Goal: Browse casually: Explore the website without a specific task or goal

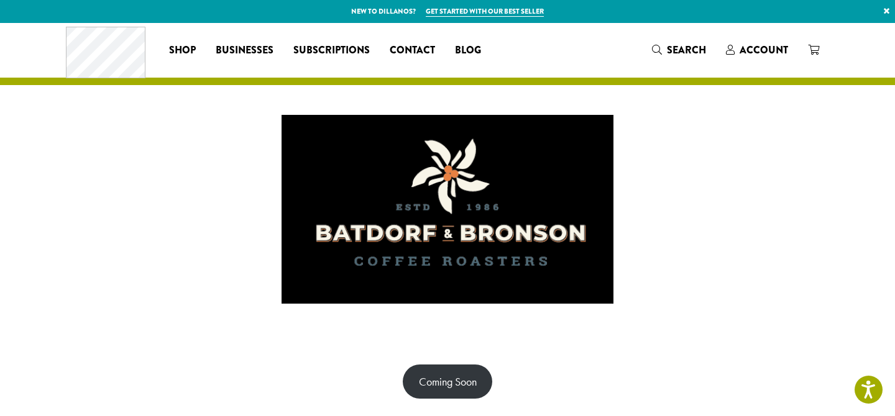
scroll to position [112, 0]
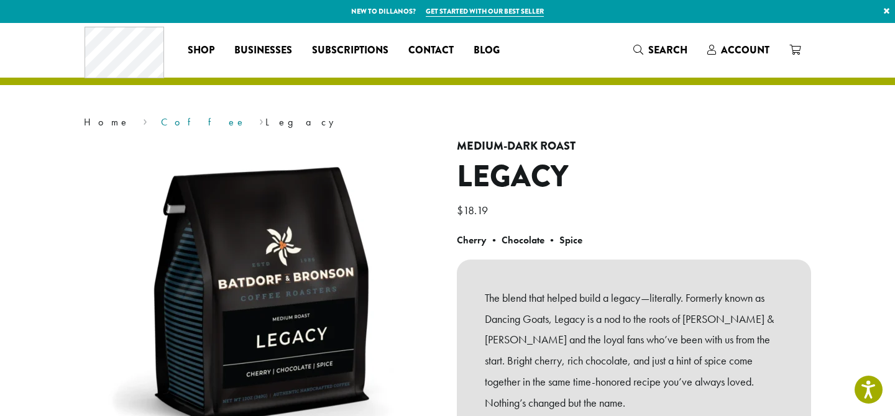
click at [161, 122] on link "Coffee" at bounding box center [203, 122] width 85 height 13
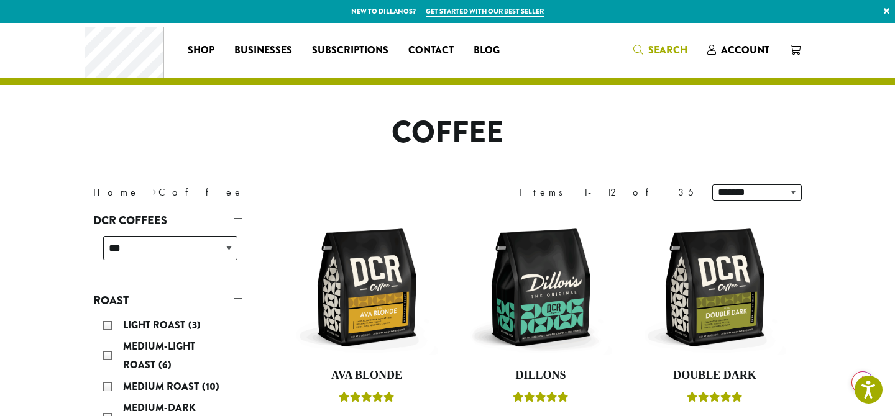
click at [666, 42] on link "Search" at bounding box center [660, 50] width 74 height 21
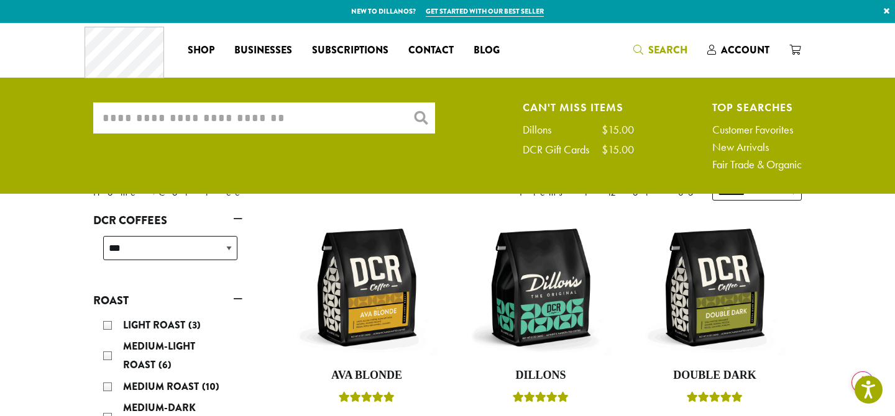
click at [366, 103] on input "What are you searching for?" at bounding box center [264, 118] width 342 height 31
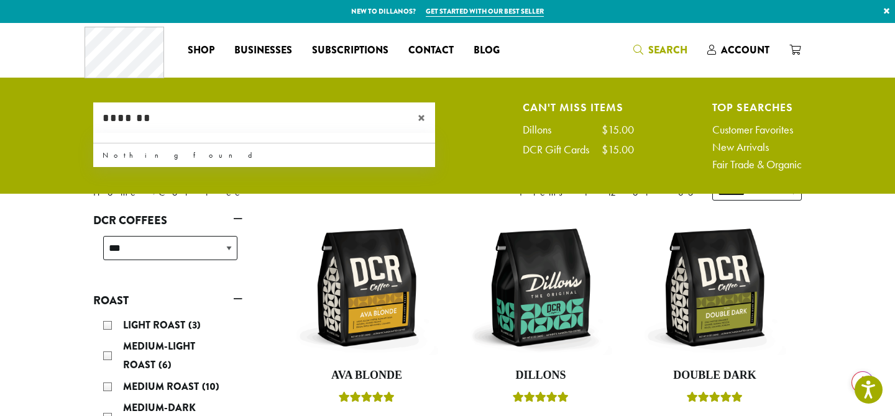
type input "*******"
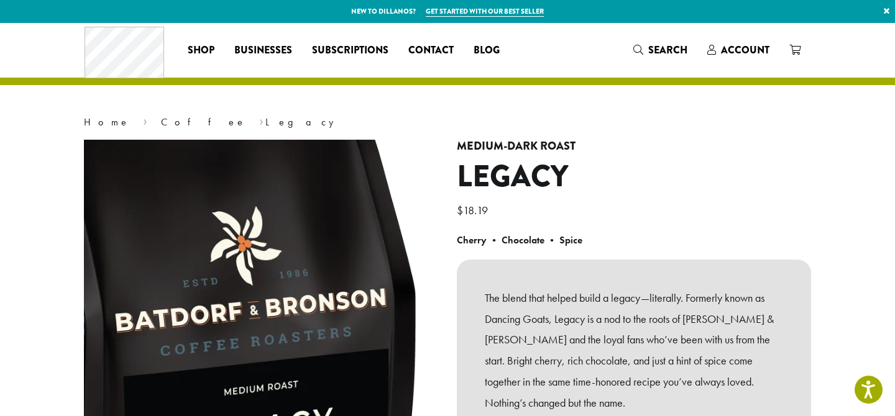
scroll to position [72, 0]
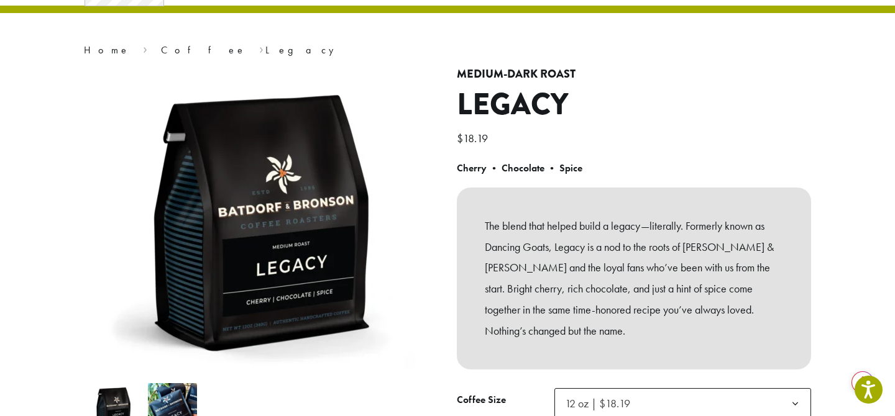
drag, startPoint x: 690, startPoint y: 221, endPoint x: 699, endPoint y: 262, distance: 42.1
click at [699, 262] on p "The blend that helped build a legacy—literally. Formerly known as Dancing Goats…" at bounding box center [634, 279] width 298 height 126
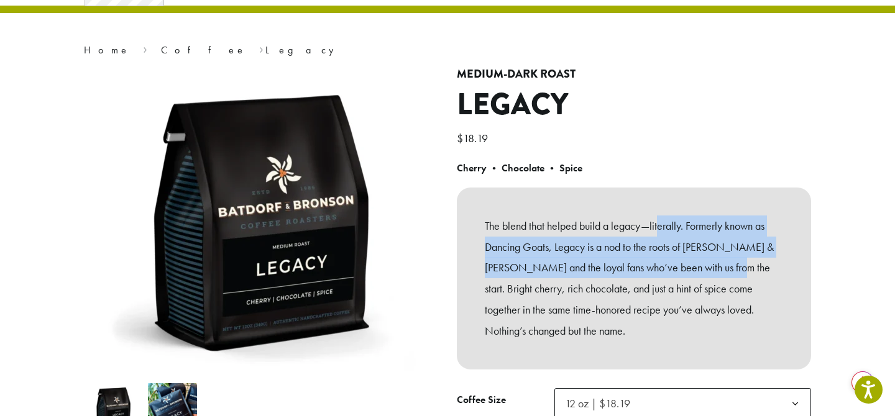
drag, startPoint x: 713, startPoint y: 268, endPoint x: 659, endPoint y: 217, distance: 74.3
click at [659, 217] on p "The blend that helped build a legacy—literally. Formerly known as Dancing Goats…" at bounding box center [634, 279] width 298 height 126
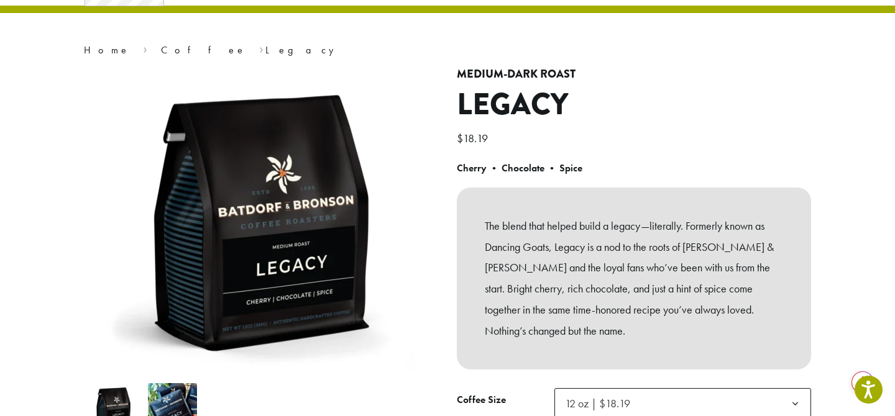
click at [685, 221] on p "The blend that helped build a legacy—literally. Formerly known as Dancing Goats…" at bounding box center [634, 279] width 298 height 126
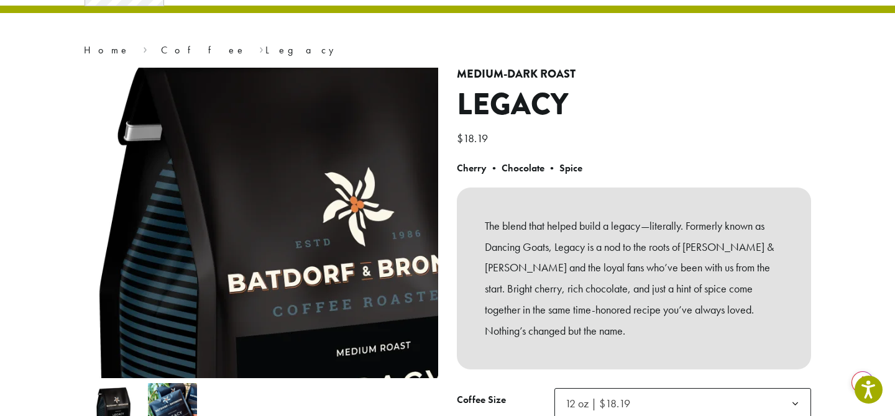
scroll to position [0, 0]
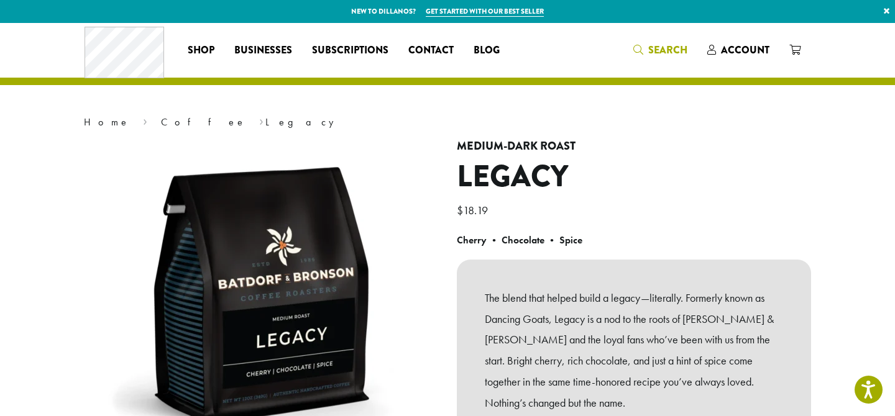
click at [670, 50] on span "Search" at bounding box center [667, 50] width 39 height 14
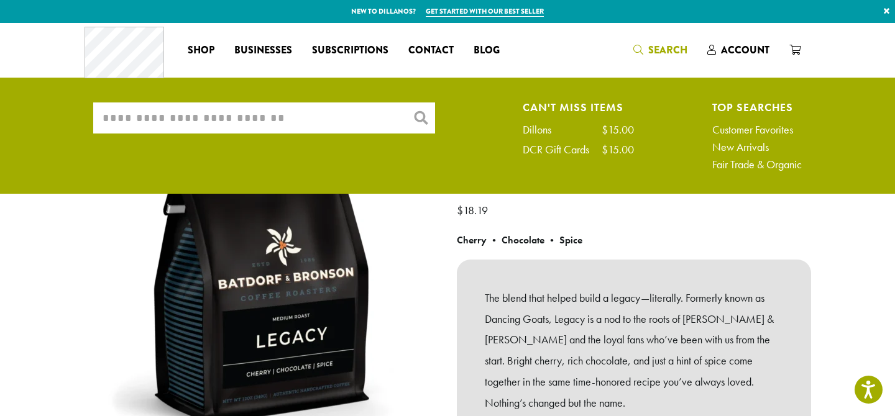
click at [337, 124] on input "What are you searching for?" at bounding box center [264, 118] width 342 height 31
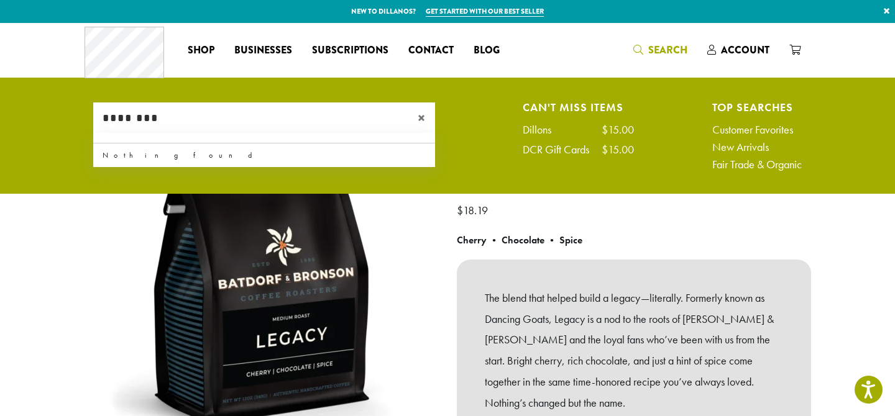
type input "********"
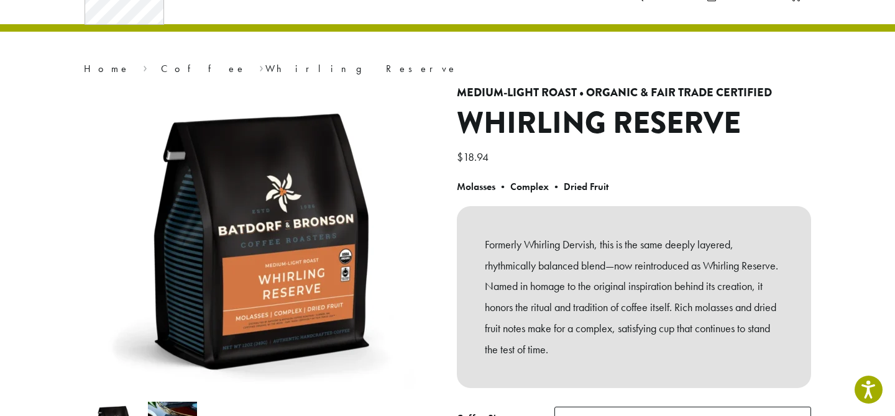
scroll to position [57, 0]
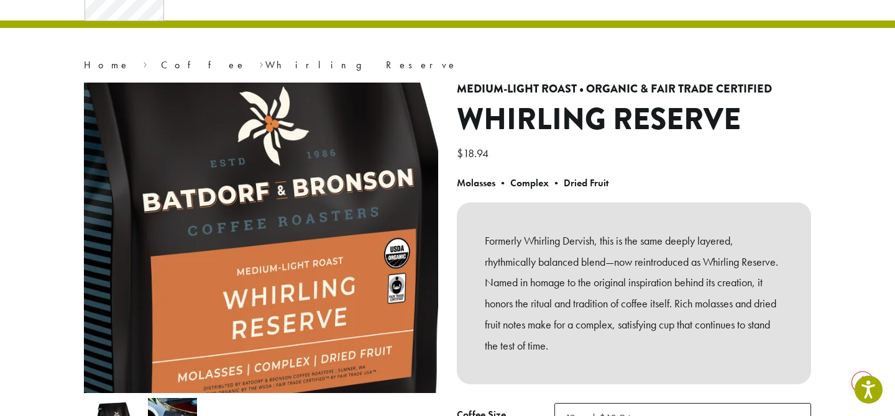
click at [305, 252] on img at bounding box center [227, 223] width 621 height 621
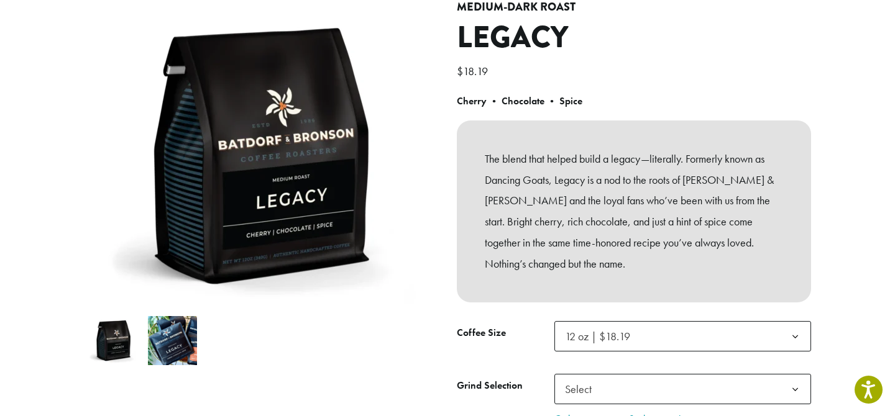
scroll to position [143, 0]
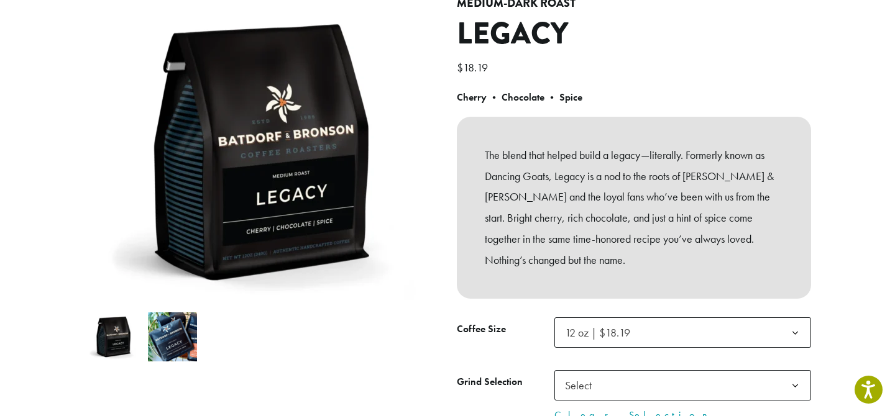
click at [541, 221] on p "The blend that helped build a legacy—literally. Formerly known as Dancing Goats…" at bounding box center [634, 208] width 298 height 126
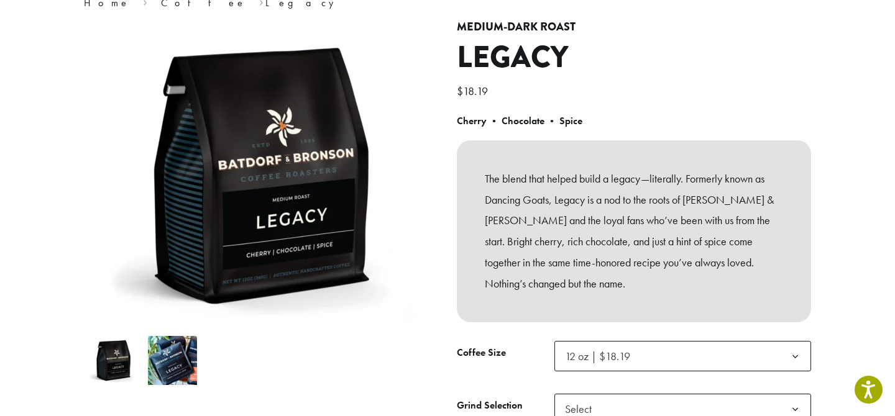
scroll to position [116, 0]
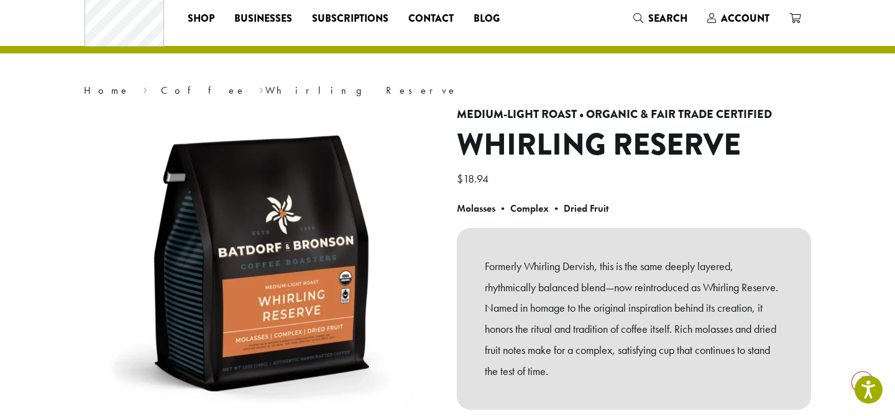
scroll to position [61, 0]
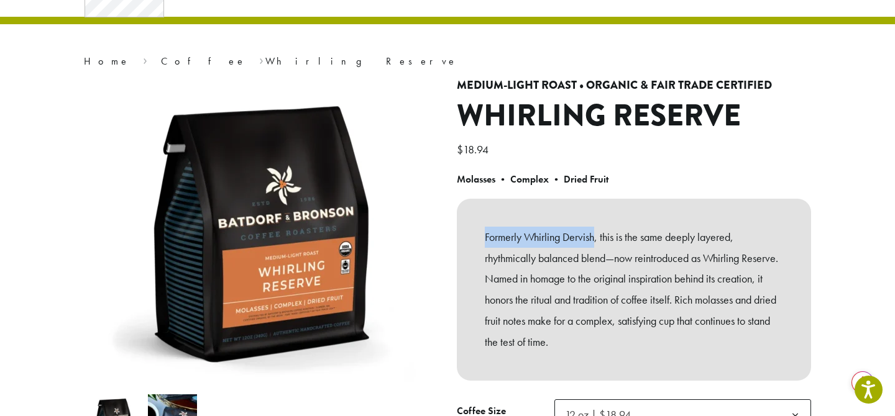
drag, startPoint x: 485, startPoint y: 239, endPoint x: 594, endPoint y: 235, distance: 109.5
click at [594, 235] on p "Formerly Whirling Dervish, this is the same deeply layered, rhythmically balanc…" at bounding box center [634, 290] width 298 height 126
copy p "Formerly Whirling Dervish"
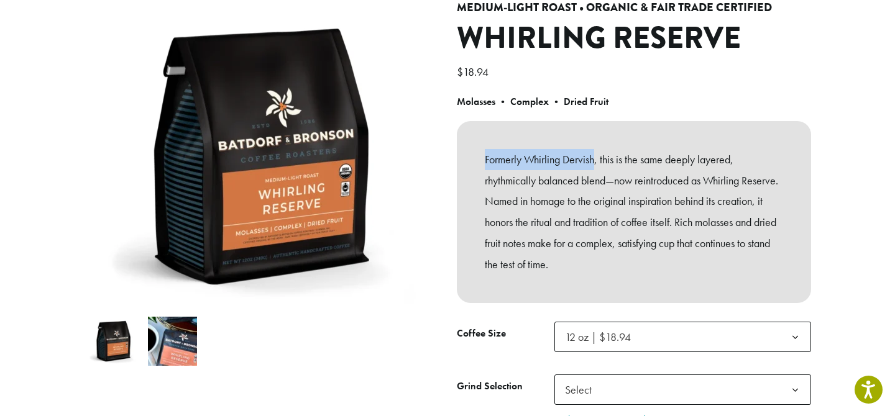
click at [626, 130] on div "Formerly Whirling Dervish, this is the same deeply layered, rhythmically balanc…" at bounding box center [634, 212] width 354 height 182
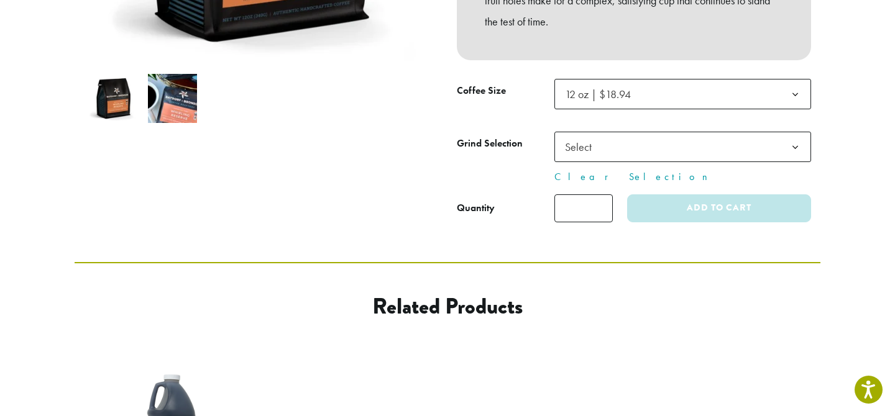
scroll to position [269, 0]
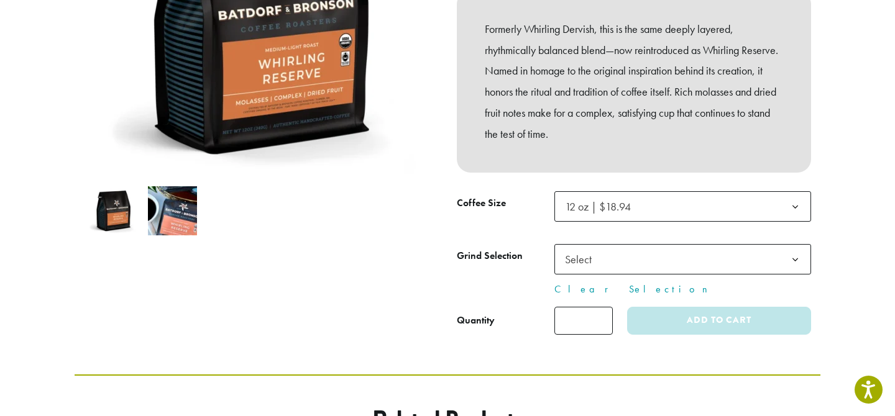
click at [598, 208] on span "12 oz | $18.94" at bounding box center [598, 206] width 66 height 14
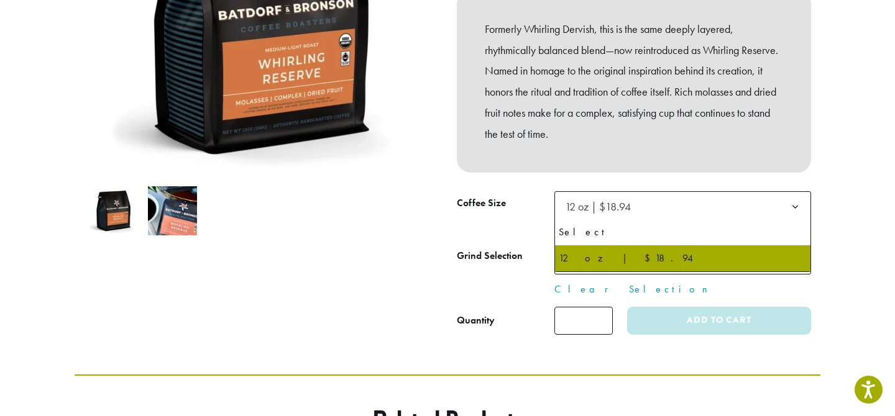
click at [598, 208] on span "12 oz | $18.94" at bounding box center [598, 206] width 66 height 14
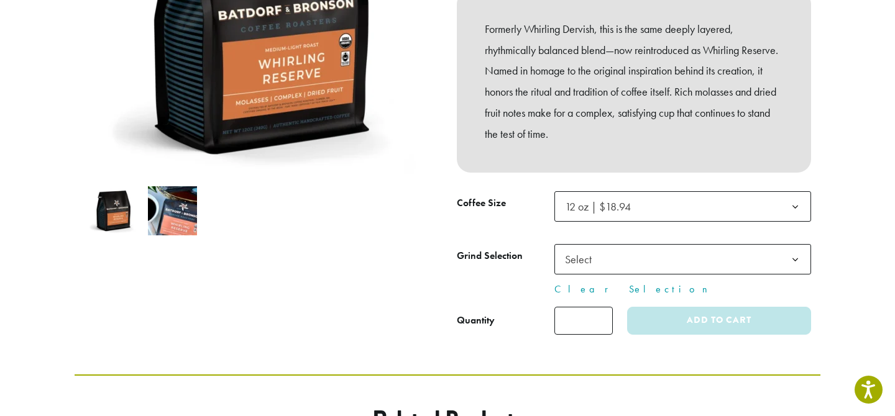
click at [579, 259] on span "Select" at bounding box center [582, 259] width 44 height 24
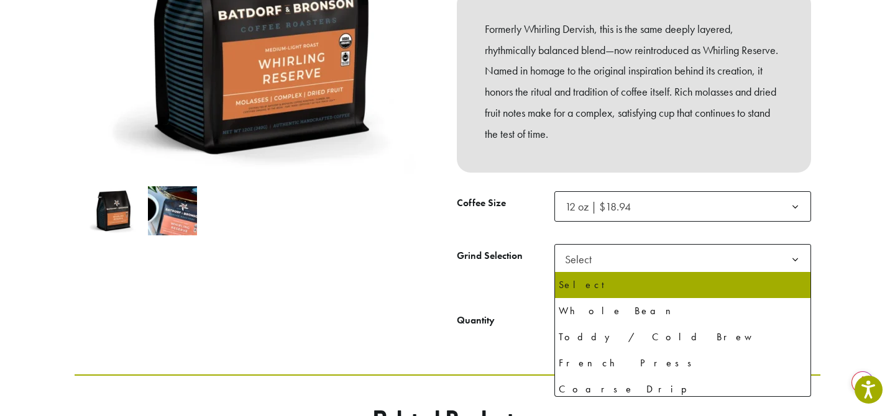
click at [579, 259] on span "Select" at bounding box center [582, 259] width 44 height 24
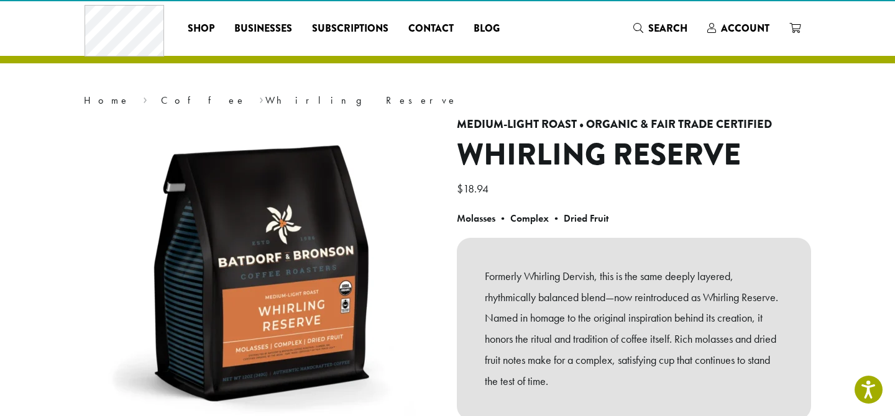
scroll to position [30, 0]
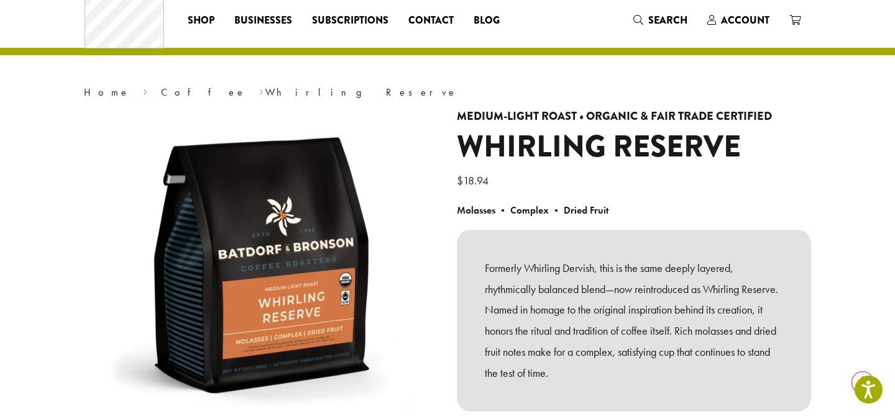
click at [34, 328] on section "**********" at bounding box center [447, 303] width 895 height 621
click at [161, 90] on link "Coffee" at bounding box center [203, 92] width 85 height 13
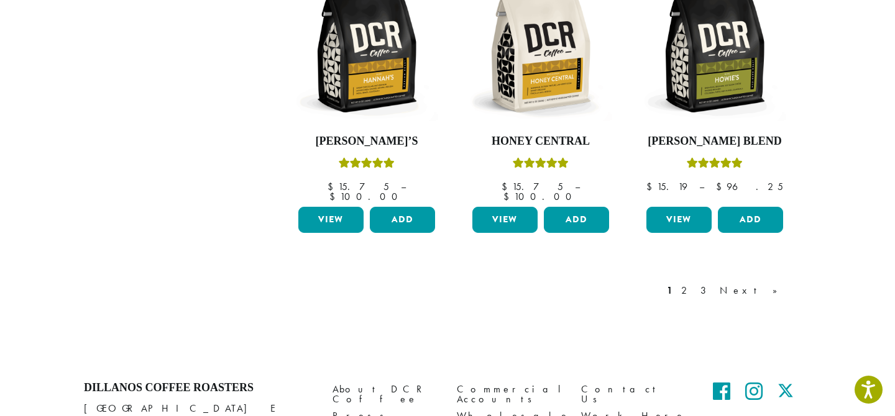
scroll to position [1175, 0]
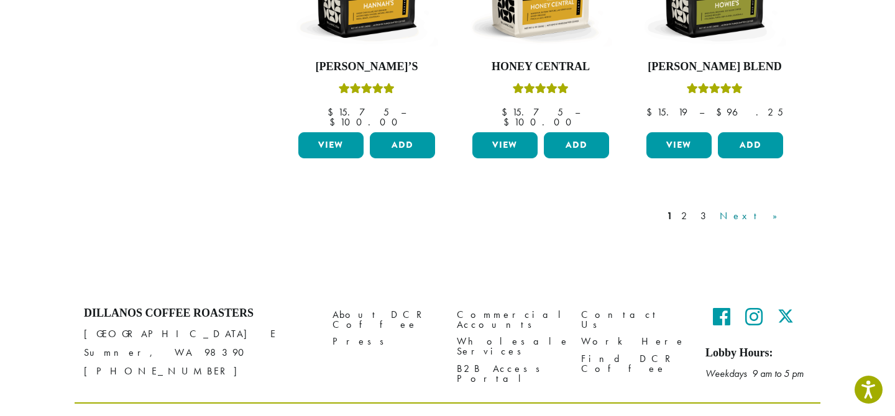
click at [772, 209] on link "Next »" at bounding box center [752, 216] width 71 height 15
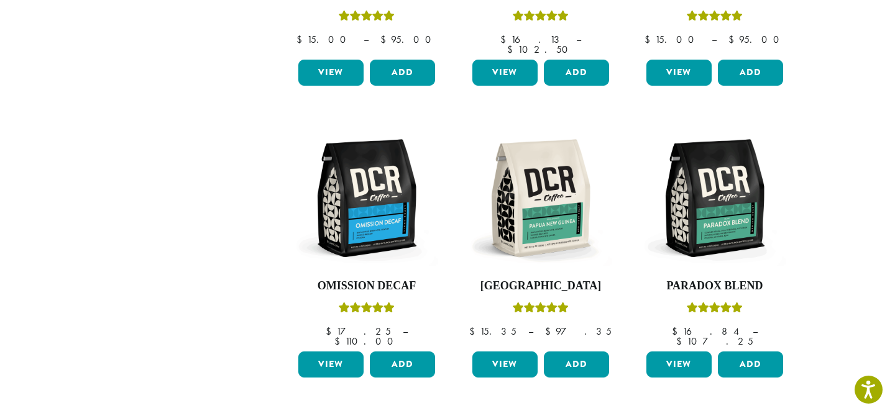
scroll to position [1175, 0]
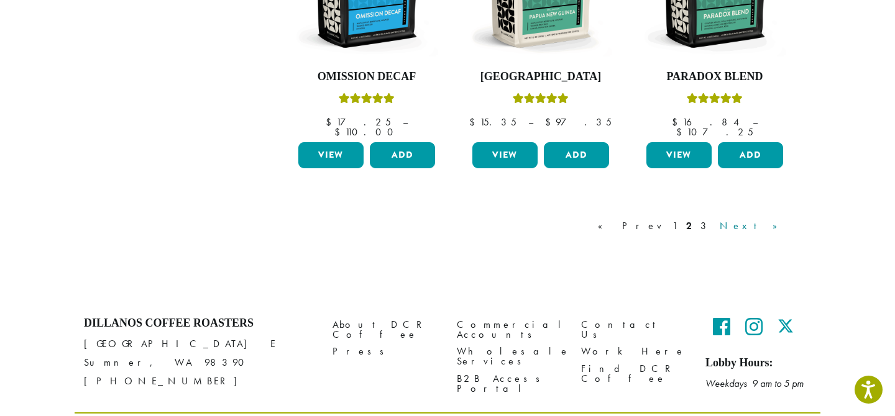
click at [766, 219] on link "Next »" at bounding box center [752, 226] width 71 height 15
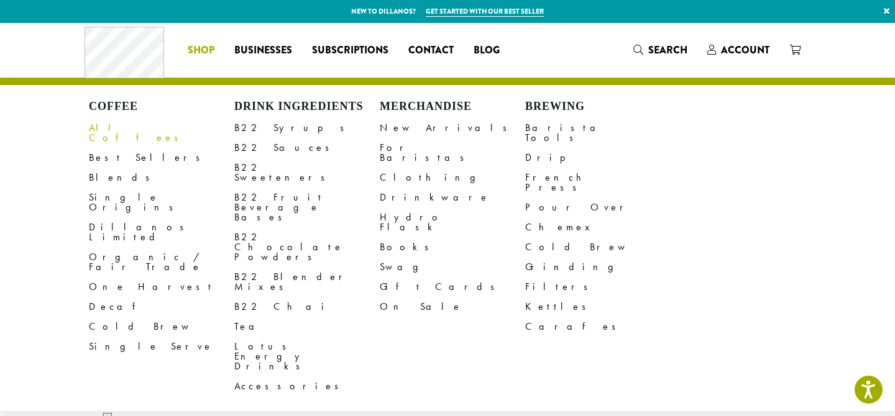
click at [103, 127] on link "All Coffees" at bounding box center [161, 133] width 145 height 30
click at [110, 168] on link "Blends" at bounding box center [161, 178] width 145 height 20
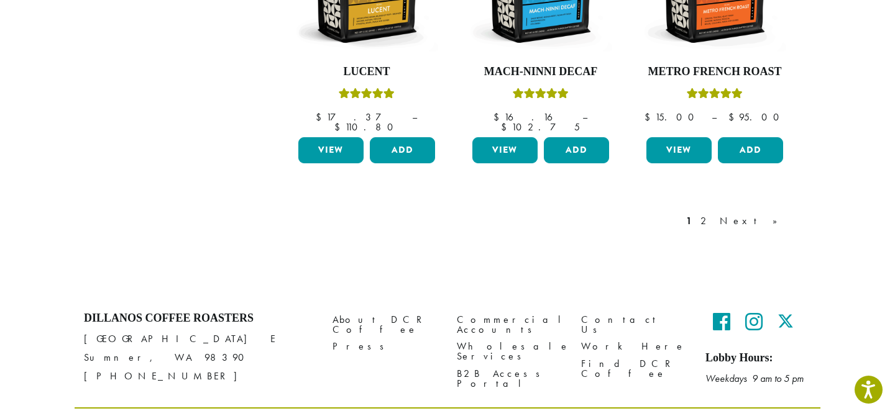
scroll to position [1169, 0]
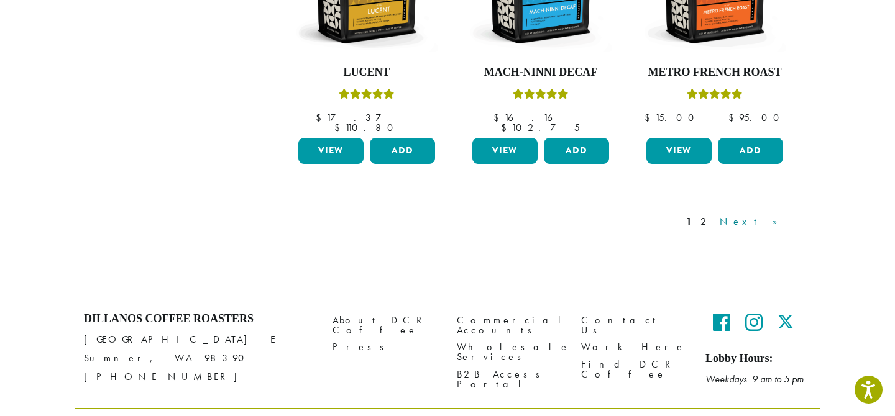
click at [769, 214] on link "Next »" at bounding box center [752, 221] width 71 height 15
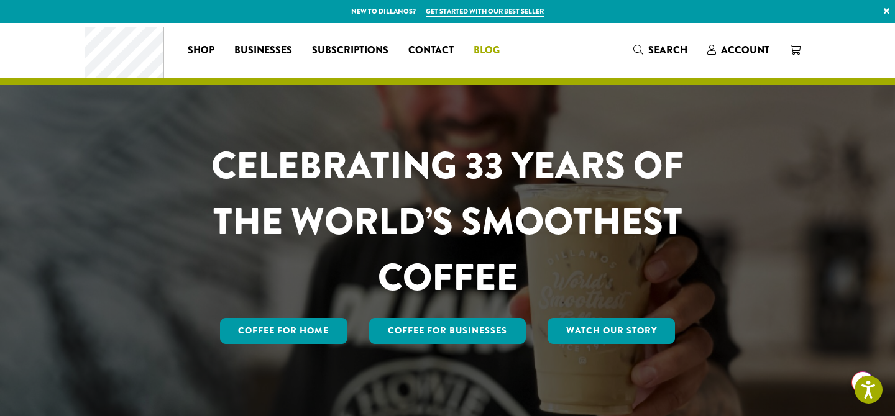
click at [474, 47] on span "Blog" at bounding box center [487, 51] width 26 height 16
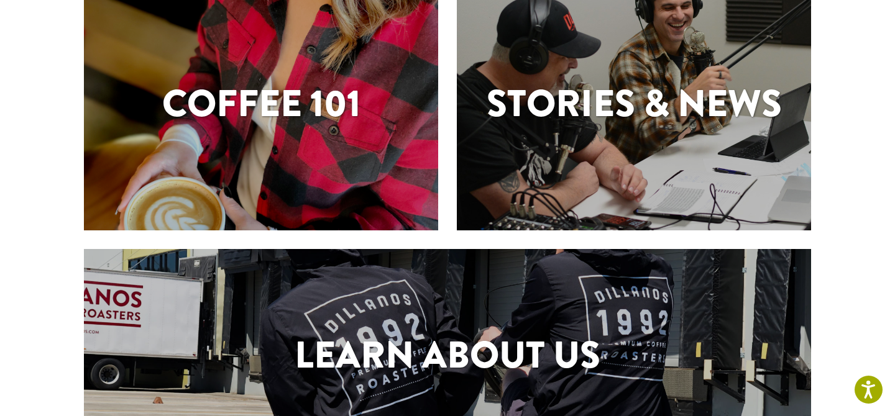
scroll to position [351, 0]
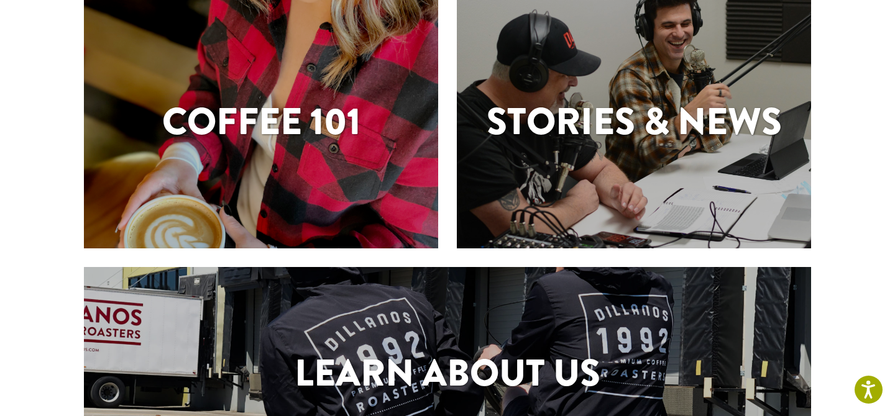
click at [552, 165] on div "Stories & News" at bounding box center [634, 124] width 354 height 249
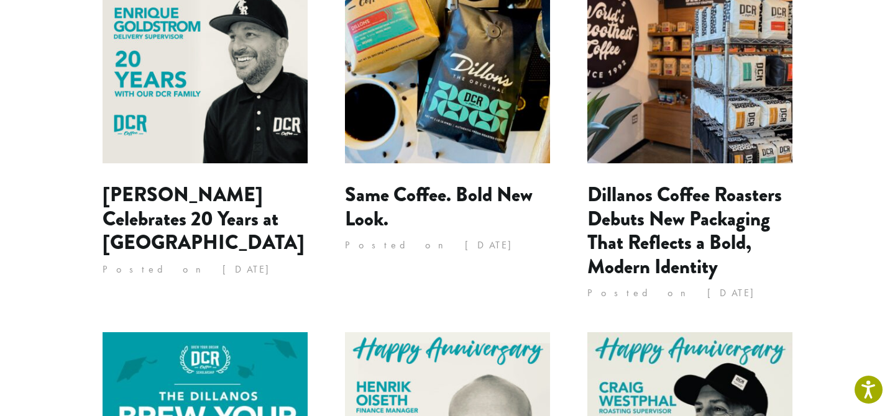
scroll to position [252, 0]
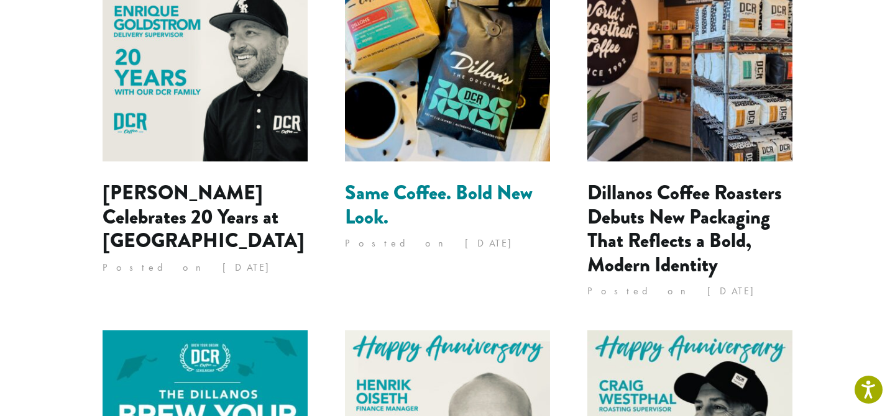
click at [364, 223] on link "Same Coffee. Bold New Look." at bounding box center [439, 204] width 188 height 53
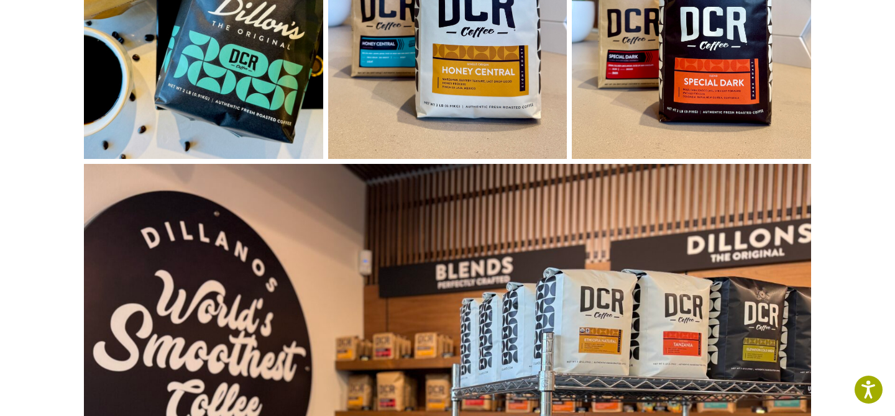
scroll to position [1009, 0]
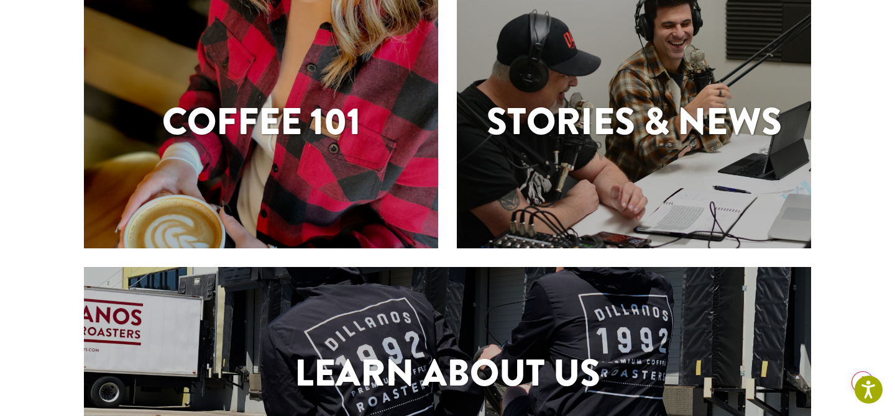
click at [298, 295] on div "Learn About Us" at bounding box center [447, 376] width 727 height 218
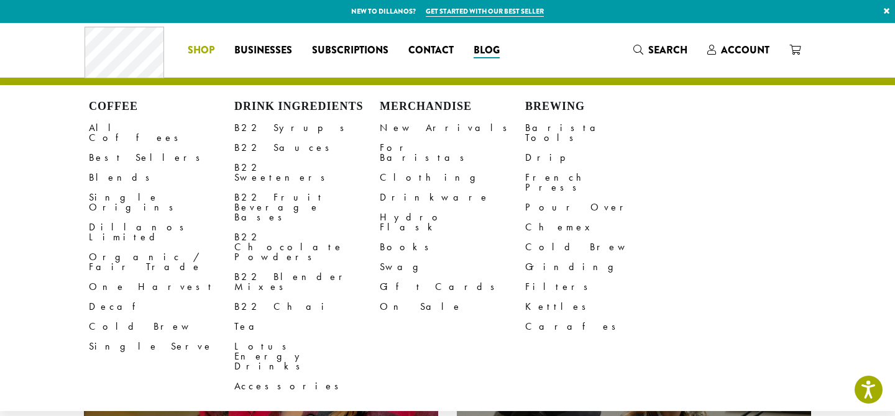
click at [195, 56] on li "Coffee All Coffees Best Sellers Blends Single Origins Dillanos Limited Organic …" at bounding box center [201, 50] width 47 height 20
click at [131, 218] on link "Dillanos Limited" at bounding box center [161, 233] width 145 height 30
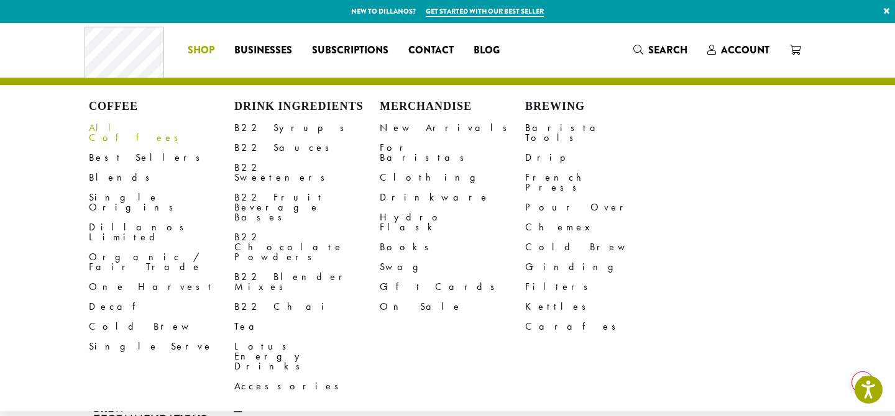
click at [111, 129] on link "All Coffees" at bounding box center [161, 133] width 145 height 30
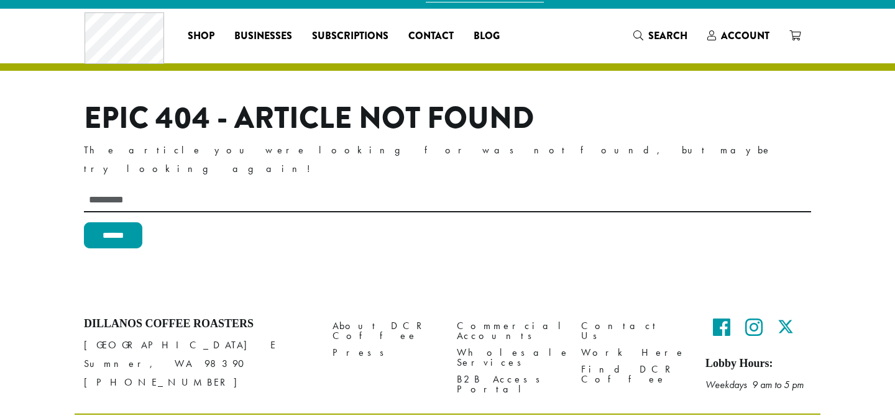
scroll to position [14, 0]
click at [47, 182] on section "Epic 404 - Article Not Found The article you were looking for was not found, bu…" at bounding box center [447, 154] width 895 height 290
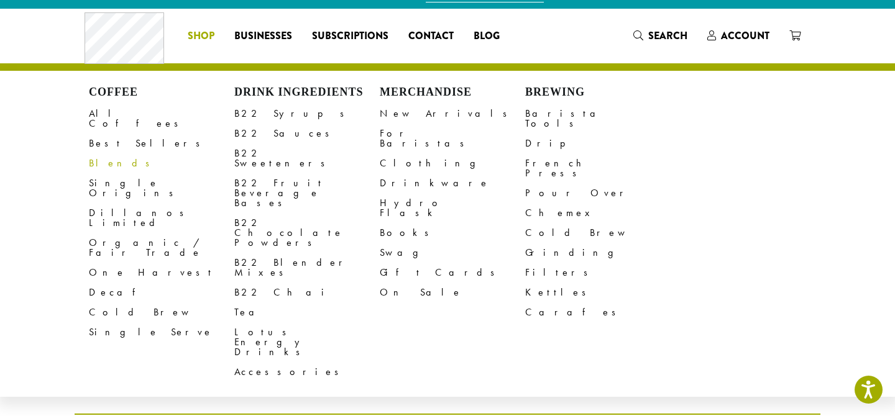
click at [115, 153] on link "Blends" at bounding box center [161, 163] width 145 height 20
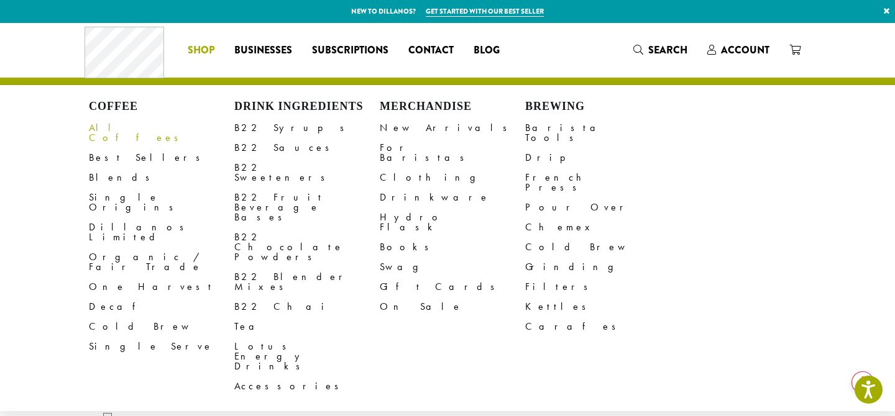
click at [106, 126] on link "All Coffees" at bounding box center [161, 133] width 145 height 30
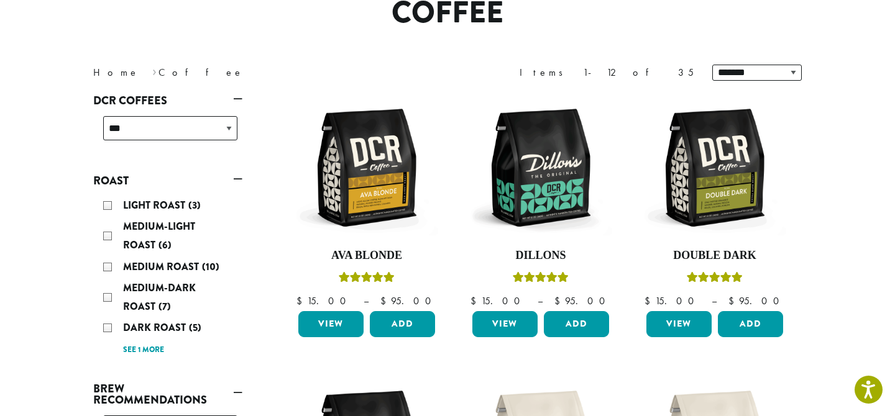
scroll to position [38, 0]
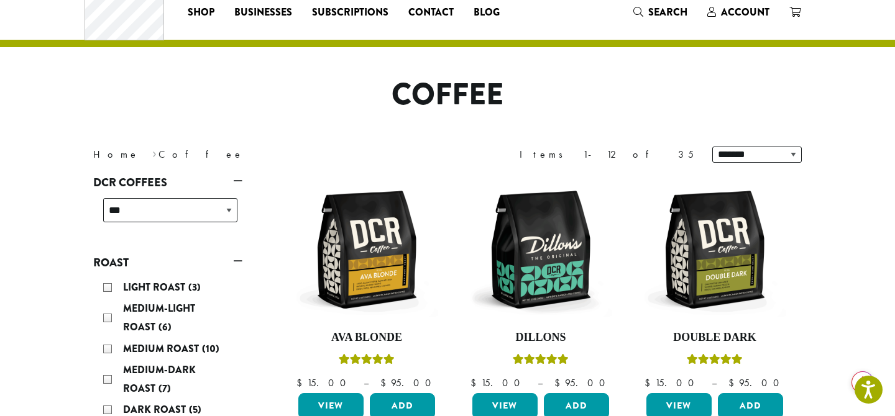
drag, startPoint x: 47, startPoint y: 314, endPoint x: 570, endPoint y: 8, distance: 605.8
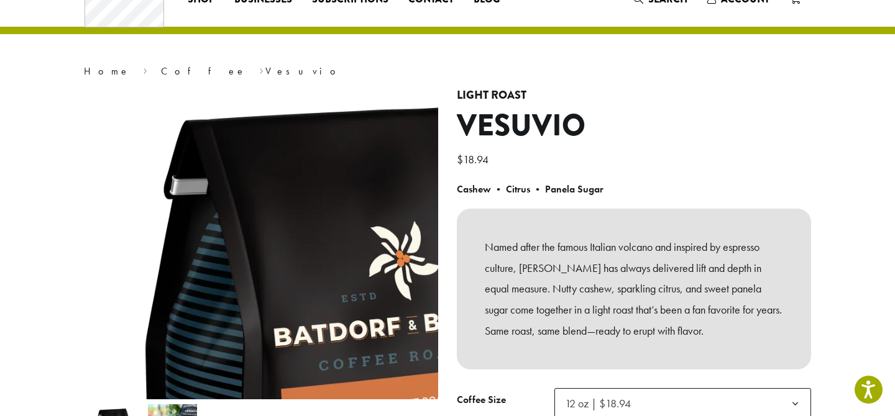
scroll to position [53, 0]
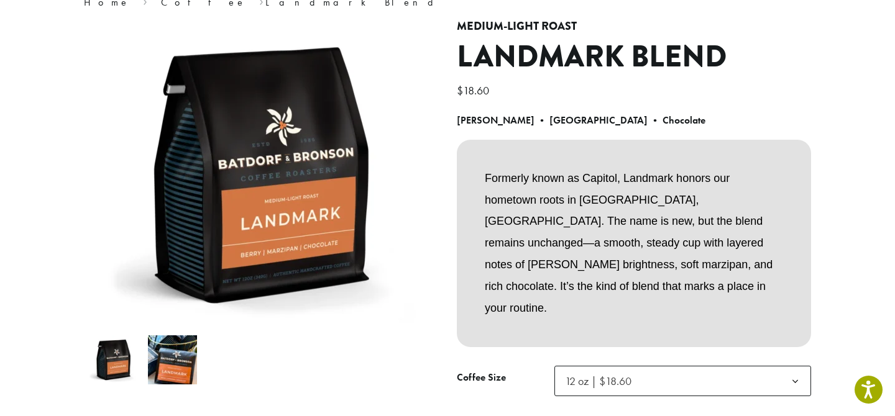
scroll to position [119, 0]
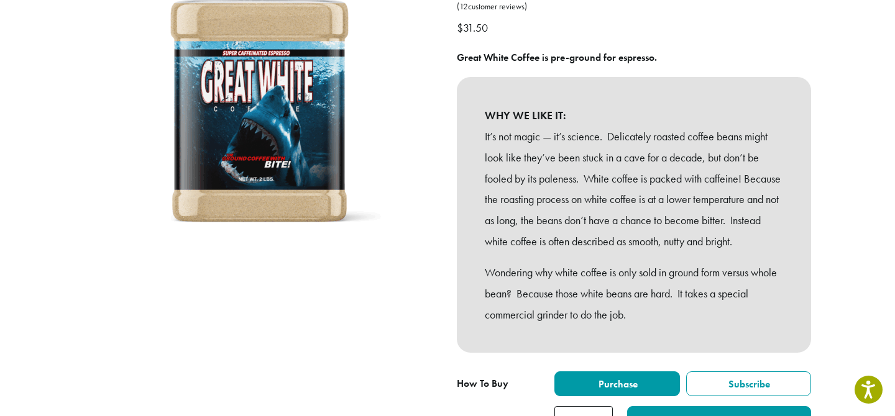
scroll to position [201, 0]
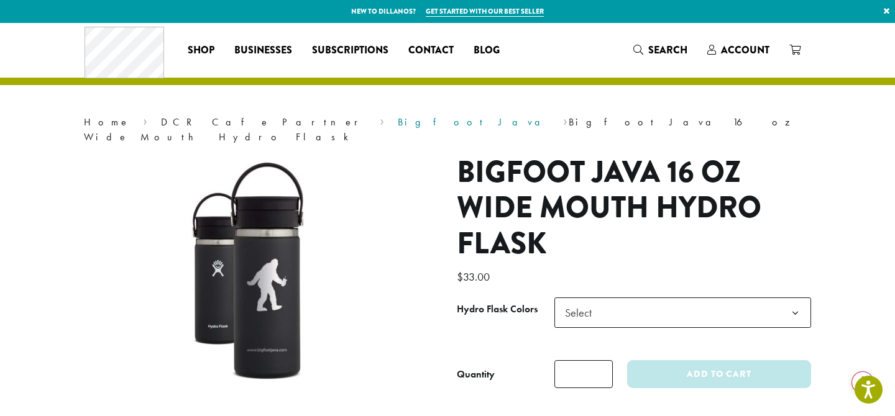
click at [398, 123] on link "Bigfoot Java" at bounding box center [474, 122] width 152 height 13
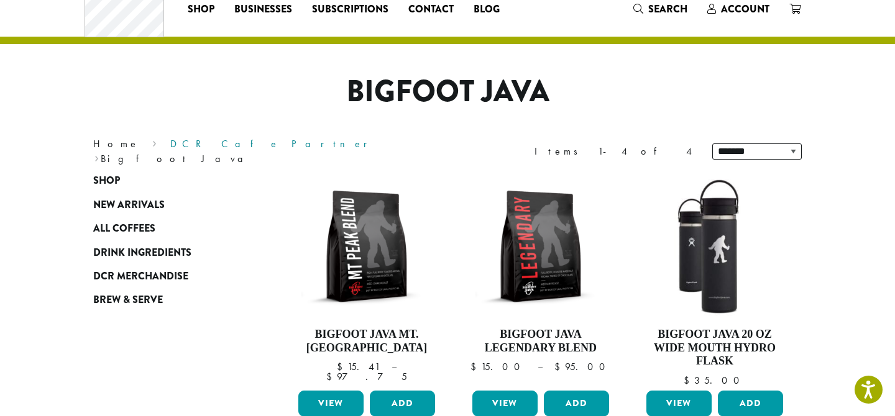
click at [176, 150] on link "DCR Cafe Partner" at bounding box center [273, 143] width 206 height 13
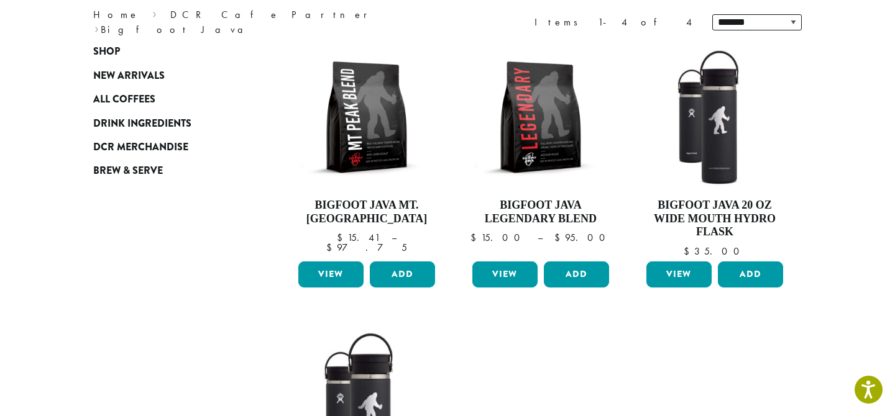
scroll to position [25, 0]
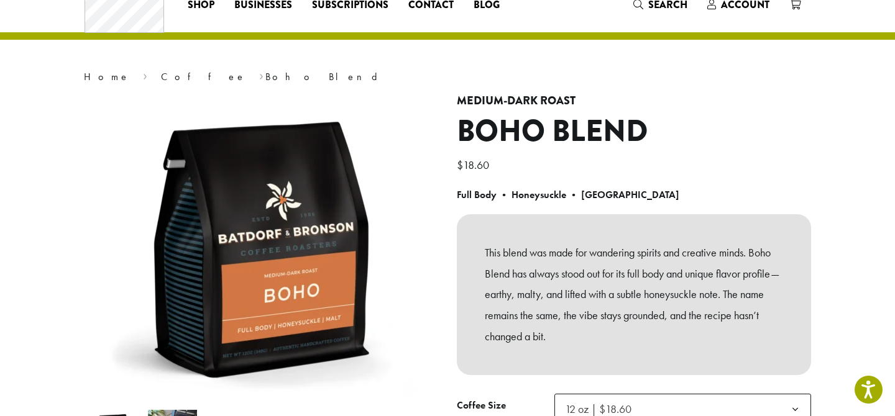
scroll to position [58, 0]
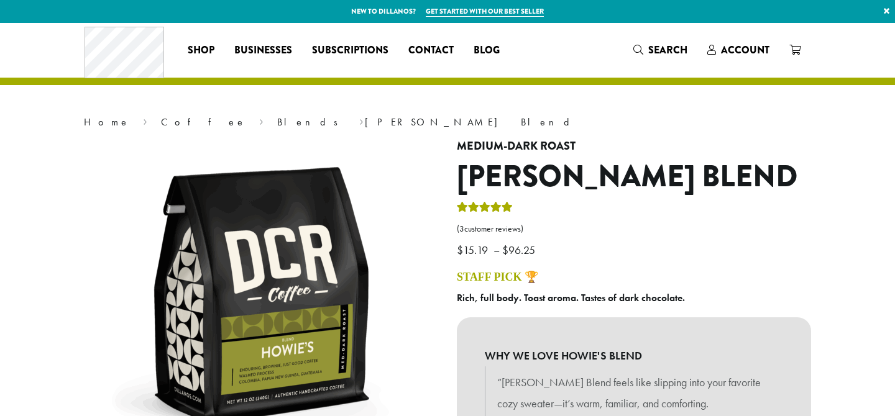
scroll to position [23, 0]
